Goal: Transaction & Acquisition: Purchase product/service

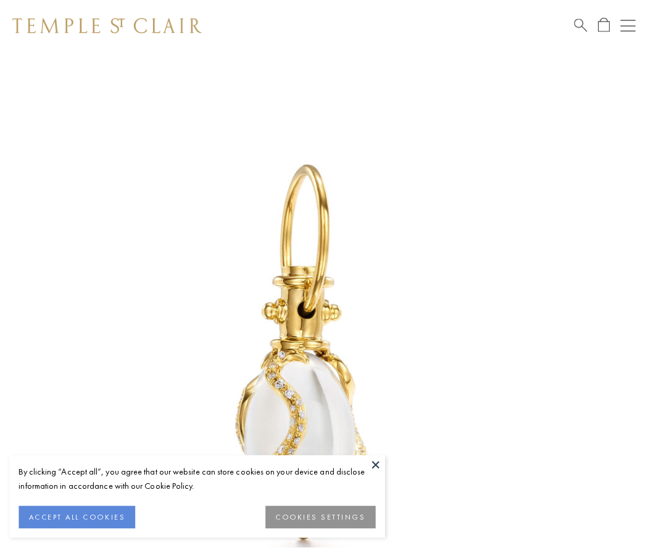
scroll to position [12, 0]
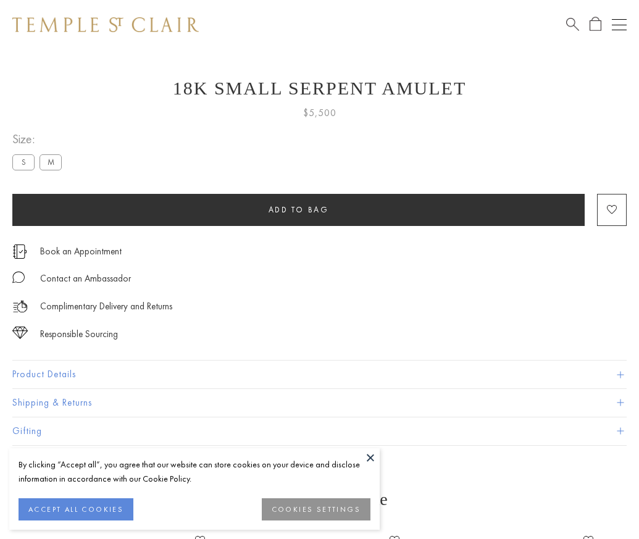
click at [298, 209] on span "Add to bag" at bounding box center [299, 209] width 61 height 10
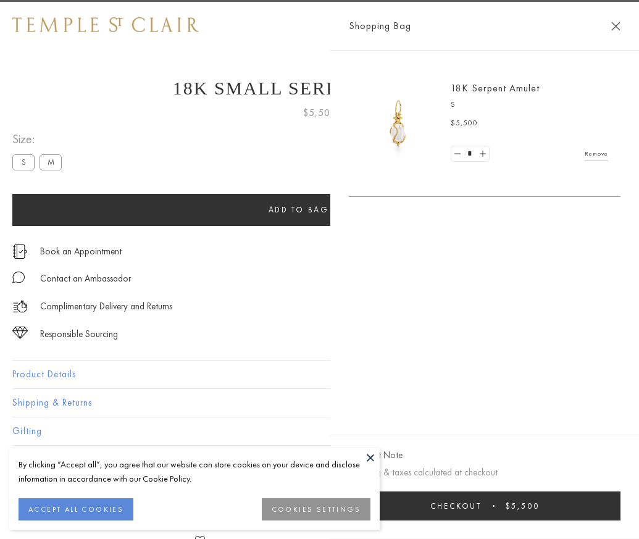
click at [605, 515] on button "Checkout $5,500" at bounding box center [485, 506] width 272 height 29
